Goal: Task Accomplishment & Management: Use online tool/utility

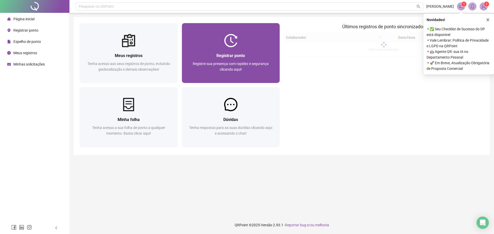
click at [257, 45] on div at bounding box center [231, 40] width 98 height 13
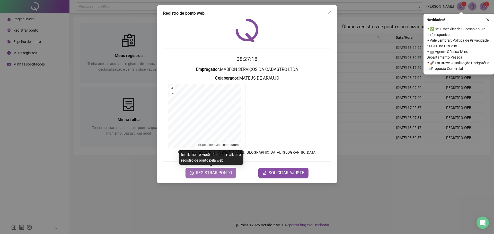
click at [206, 176] on span "REGISTRAR PONTO" at bounding box center [214, 173] width 36 height 6
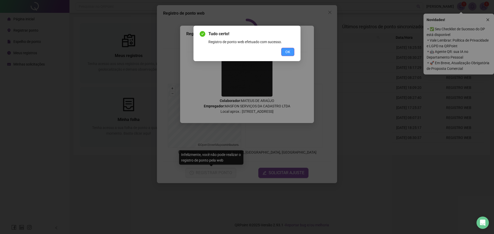
click at [289, 55] on button "OK" at bounding box center [287, 52] width 13 height 8
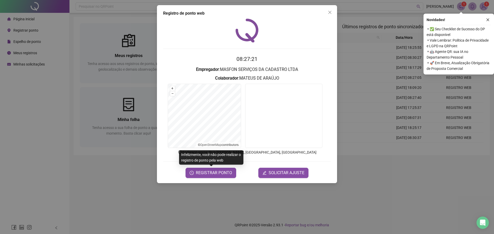
click at [328, 11] on icon "close" at bounding box center [330, 12] width 4 height 4
